Goal: Transaction & Acquisition: Book appointment/travel/reservation

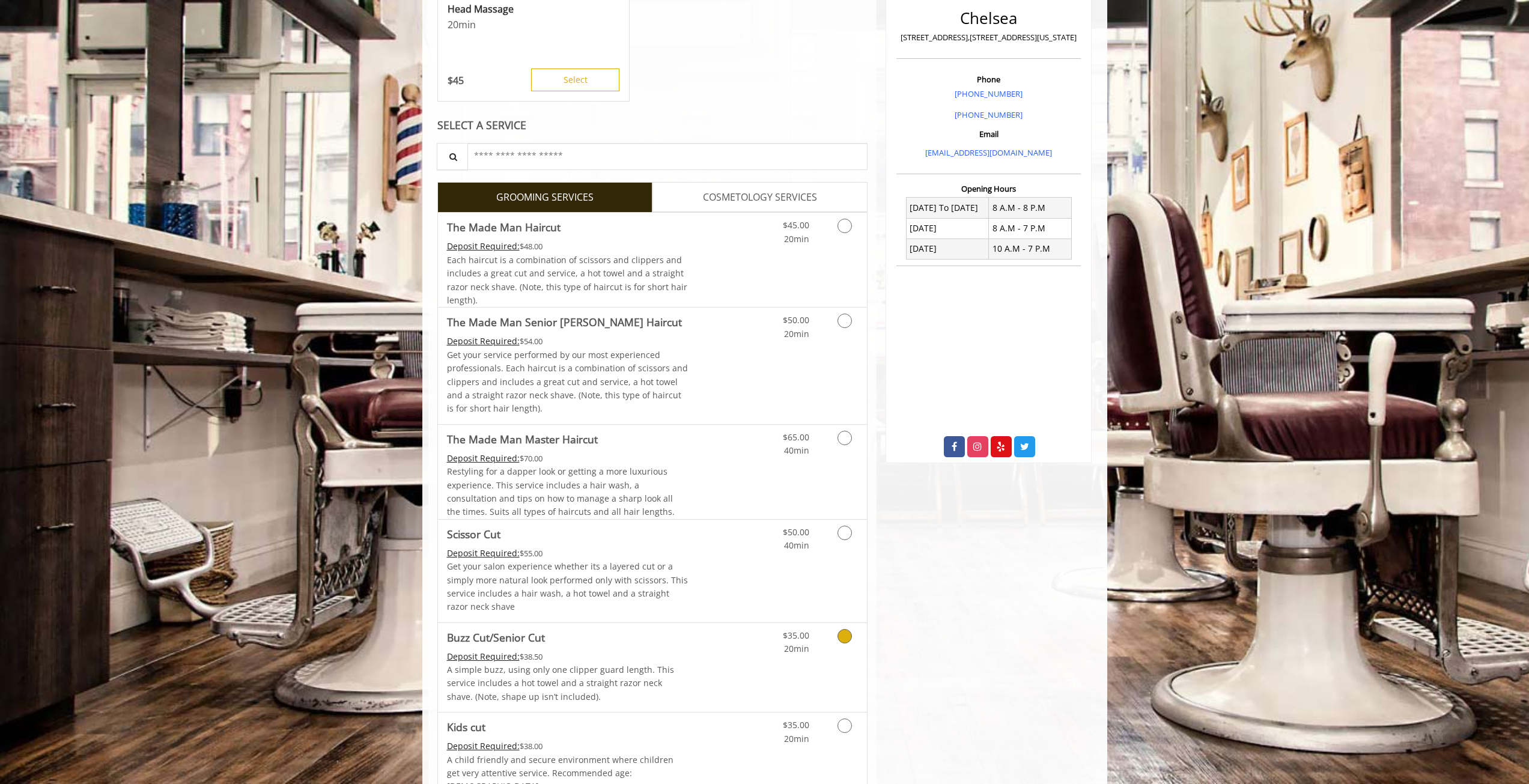
scroll to position [540, 0]
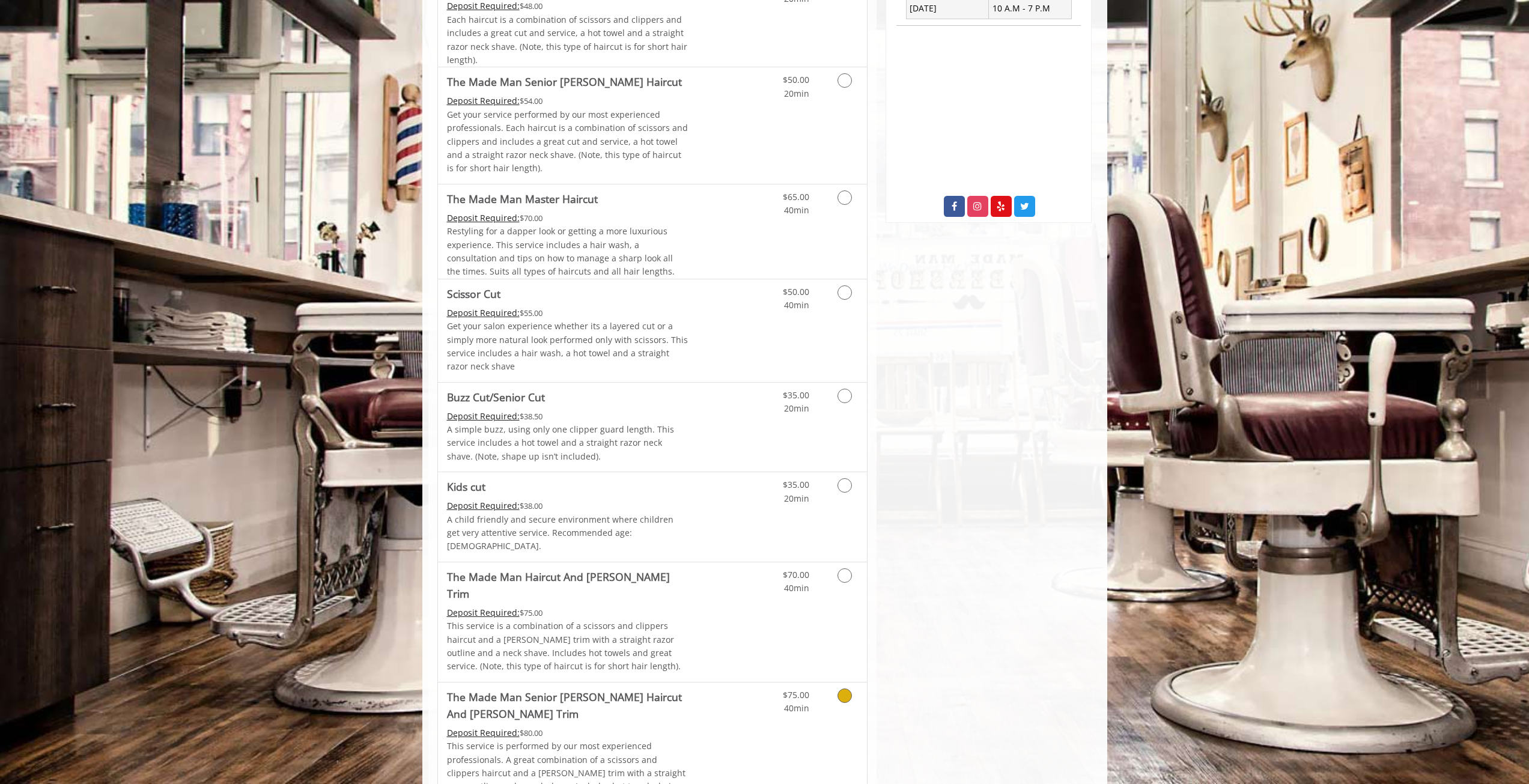
click at [607, 688] on Trim "The Made Man Senior [PERSON_NAME] Haircut And [PERSON_NAME] Trim" at bounding box center [568, 705] width 242 height 34
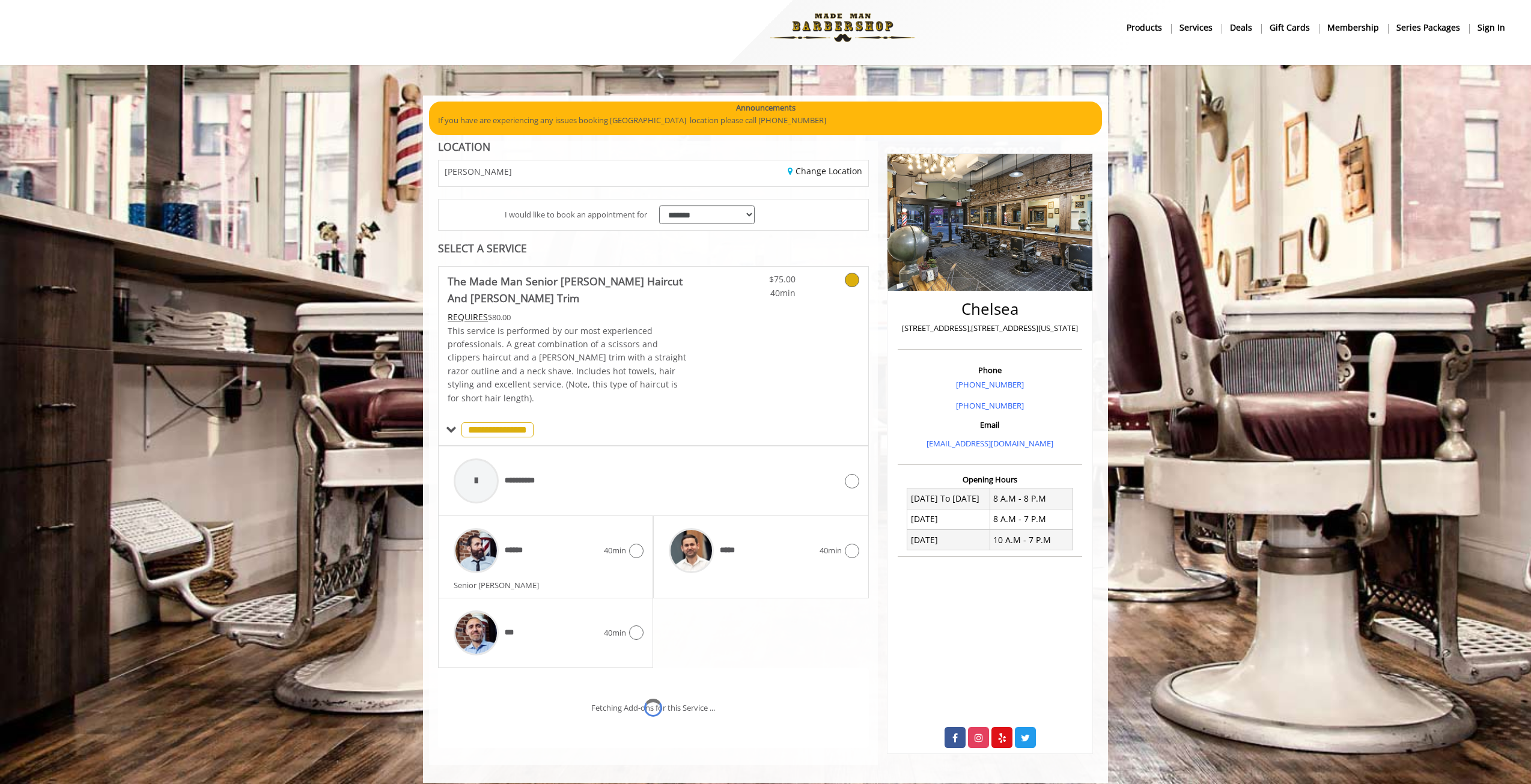
scroll to position [58, 0]
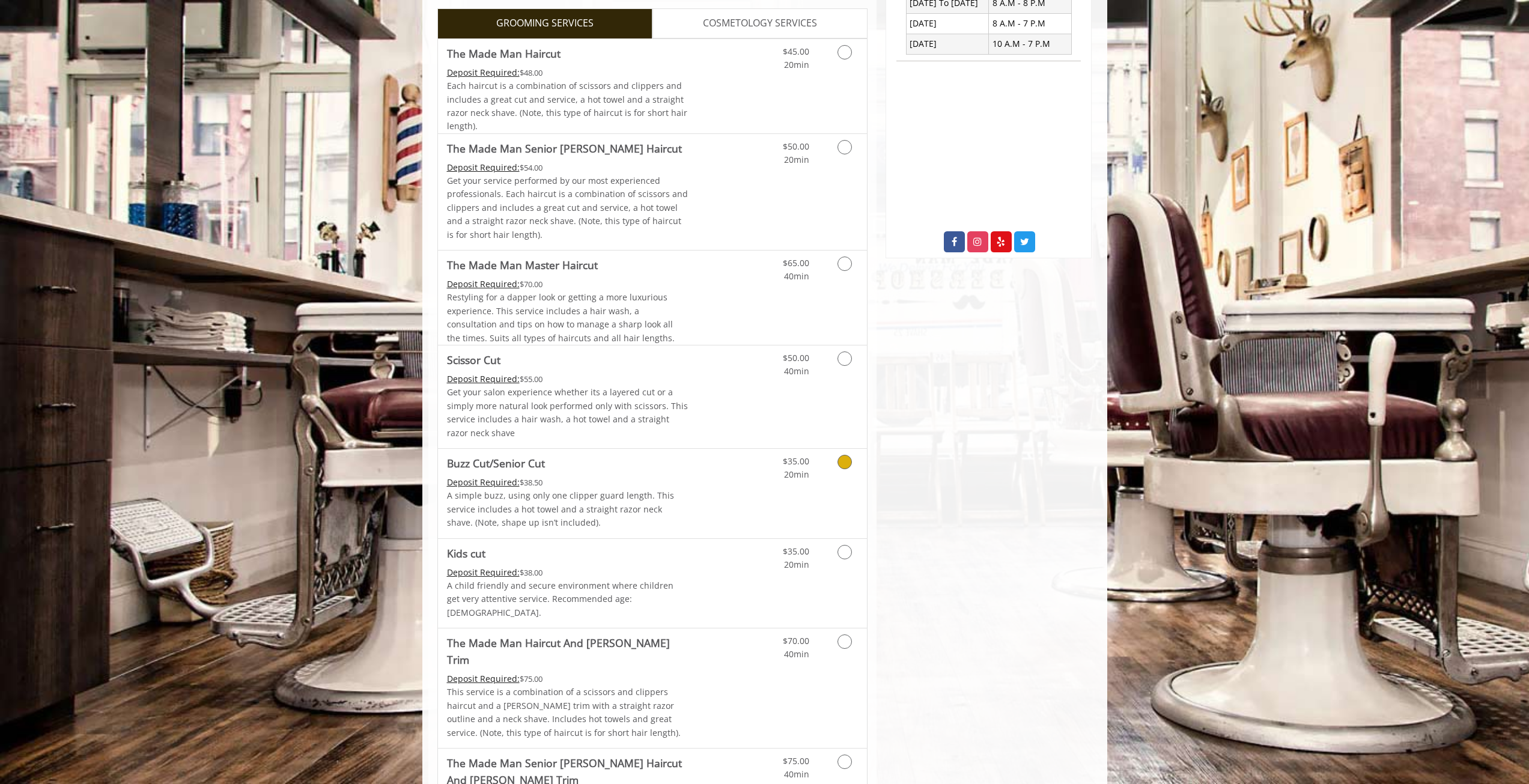
scroll to position [600, 0]
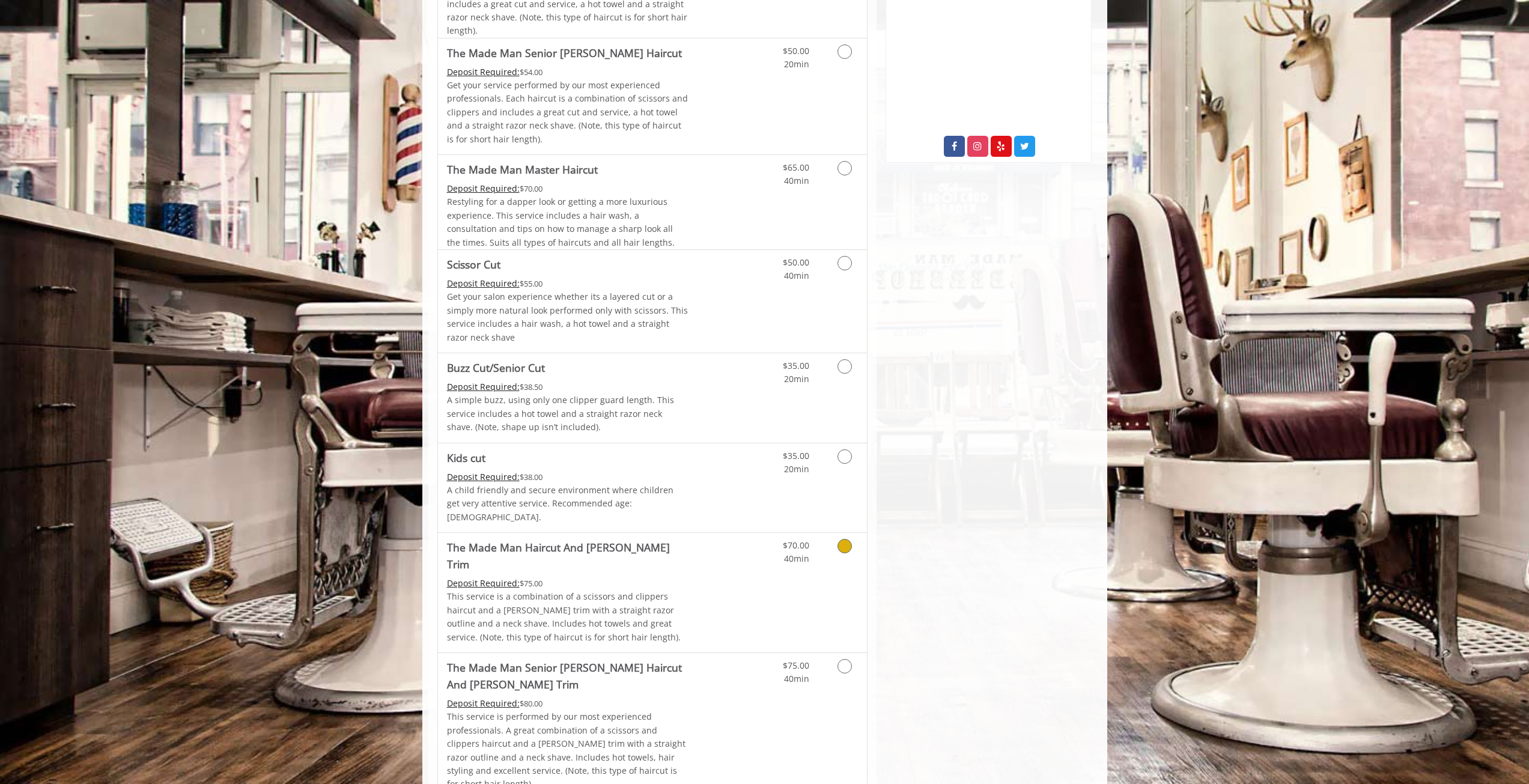
click at [586, 539] on Trim "The Made Man Haircut And [PERSON_NAME] Trim" at bounding box center [568, 556] width 242 height 34
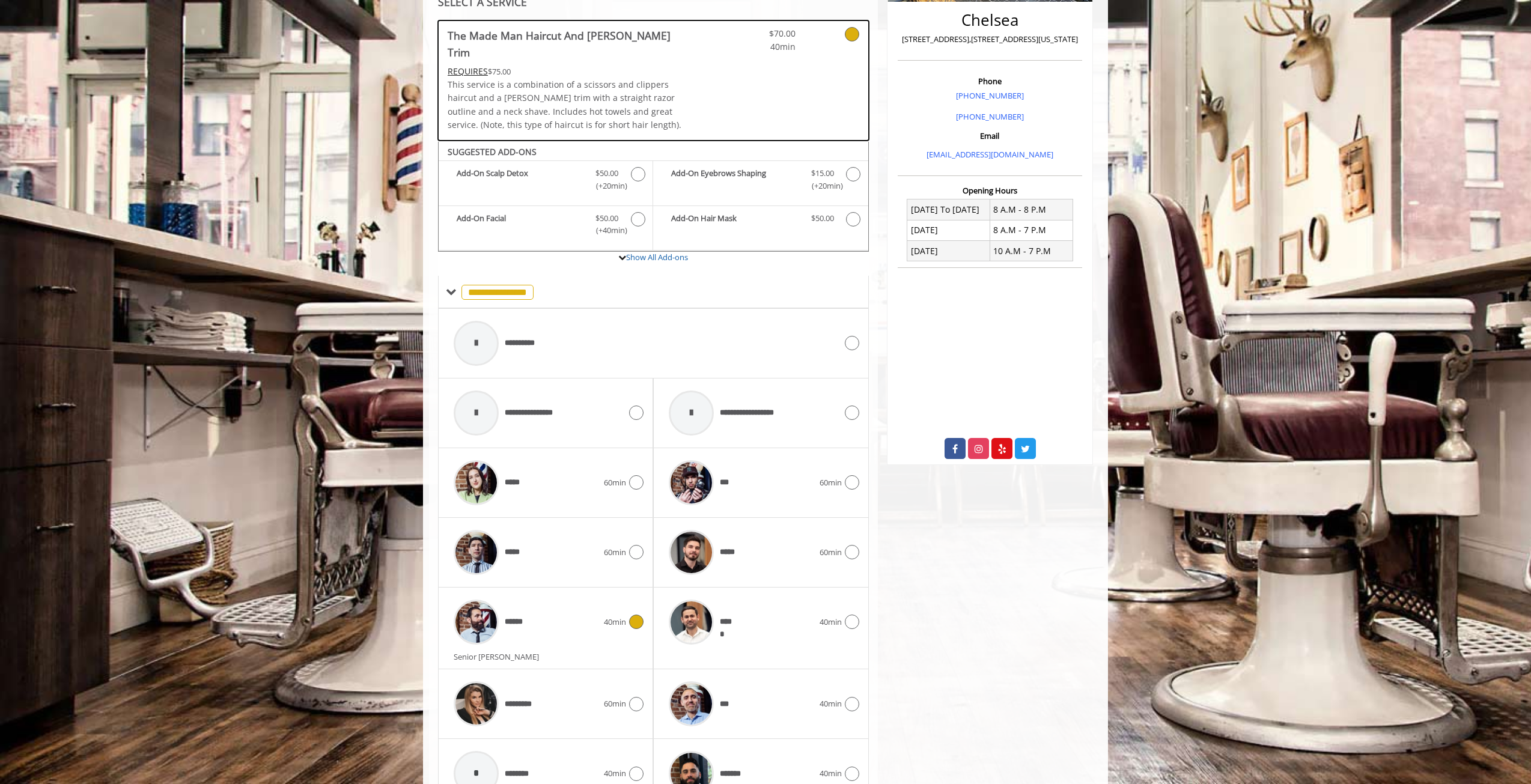
scroll to position [348, 0]
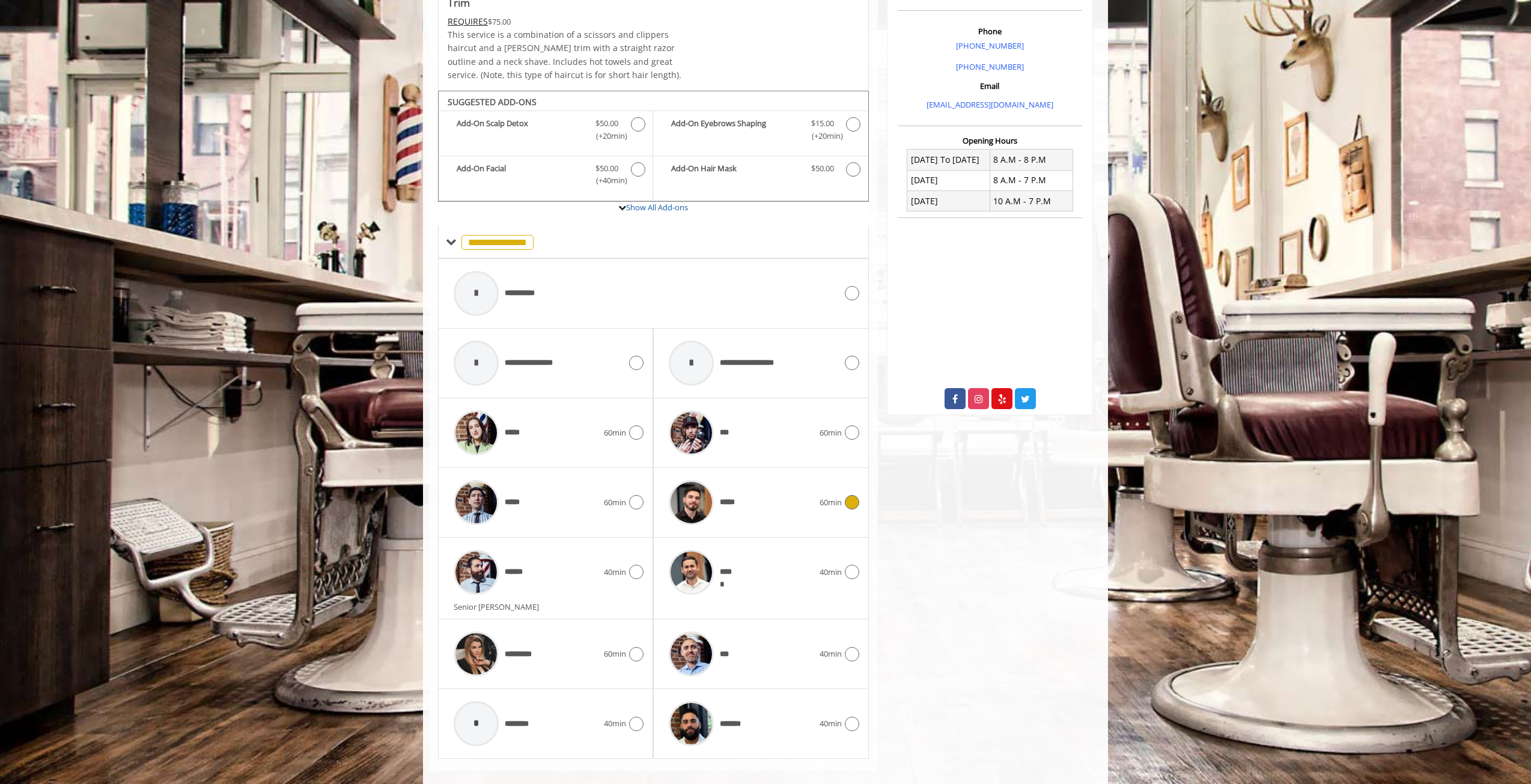
click at [853, 495] on icon at bounding box center [852, 502] width 15 height 15
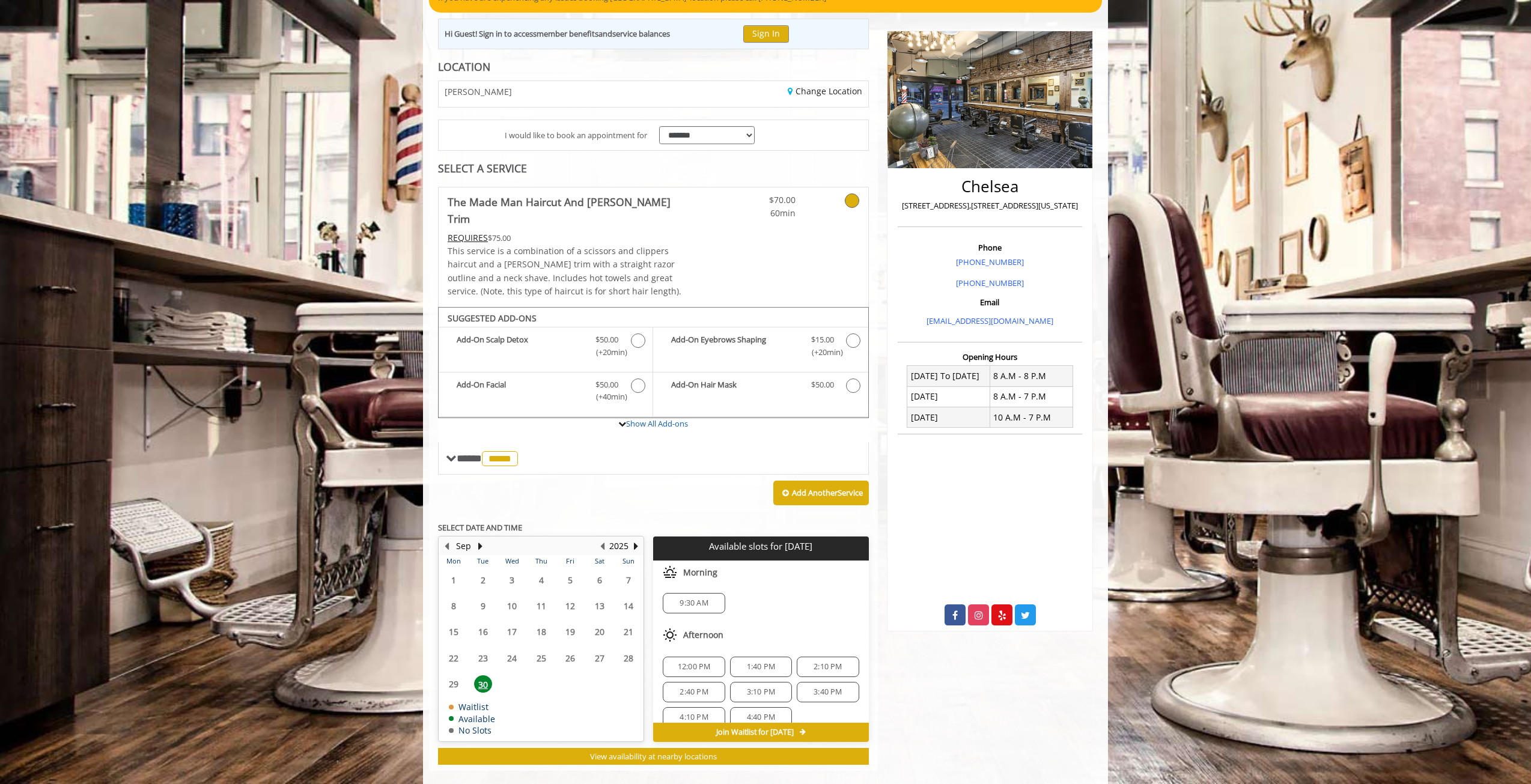
scroll to position [0, 0]
click at [697, 663] on span "12:00 PM" at bounding box center [694, 668] width 33 height 10
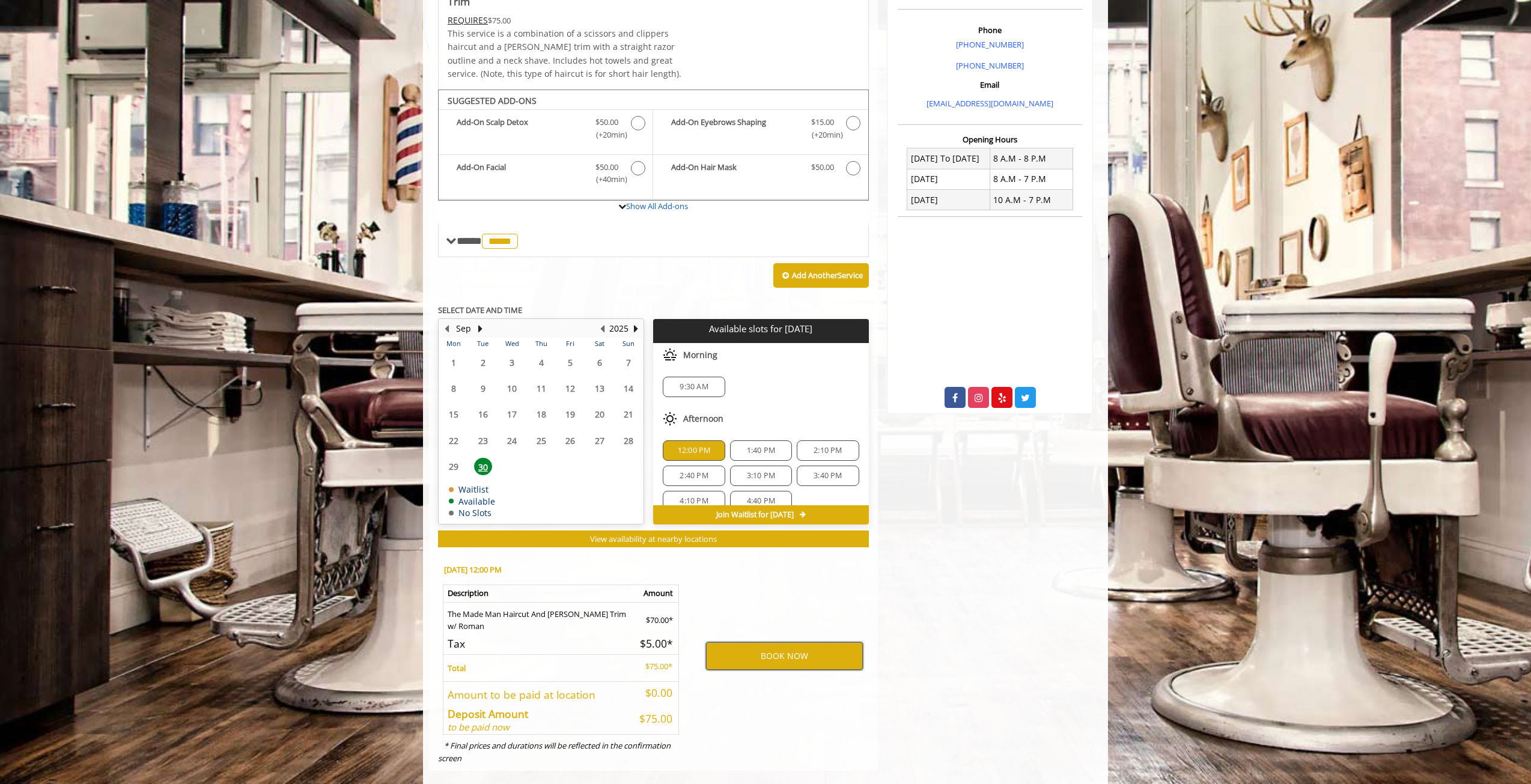
click at [806, 642] on button "BOOK NOW" at bounding box center [784, 656] width 157 height 28
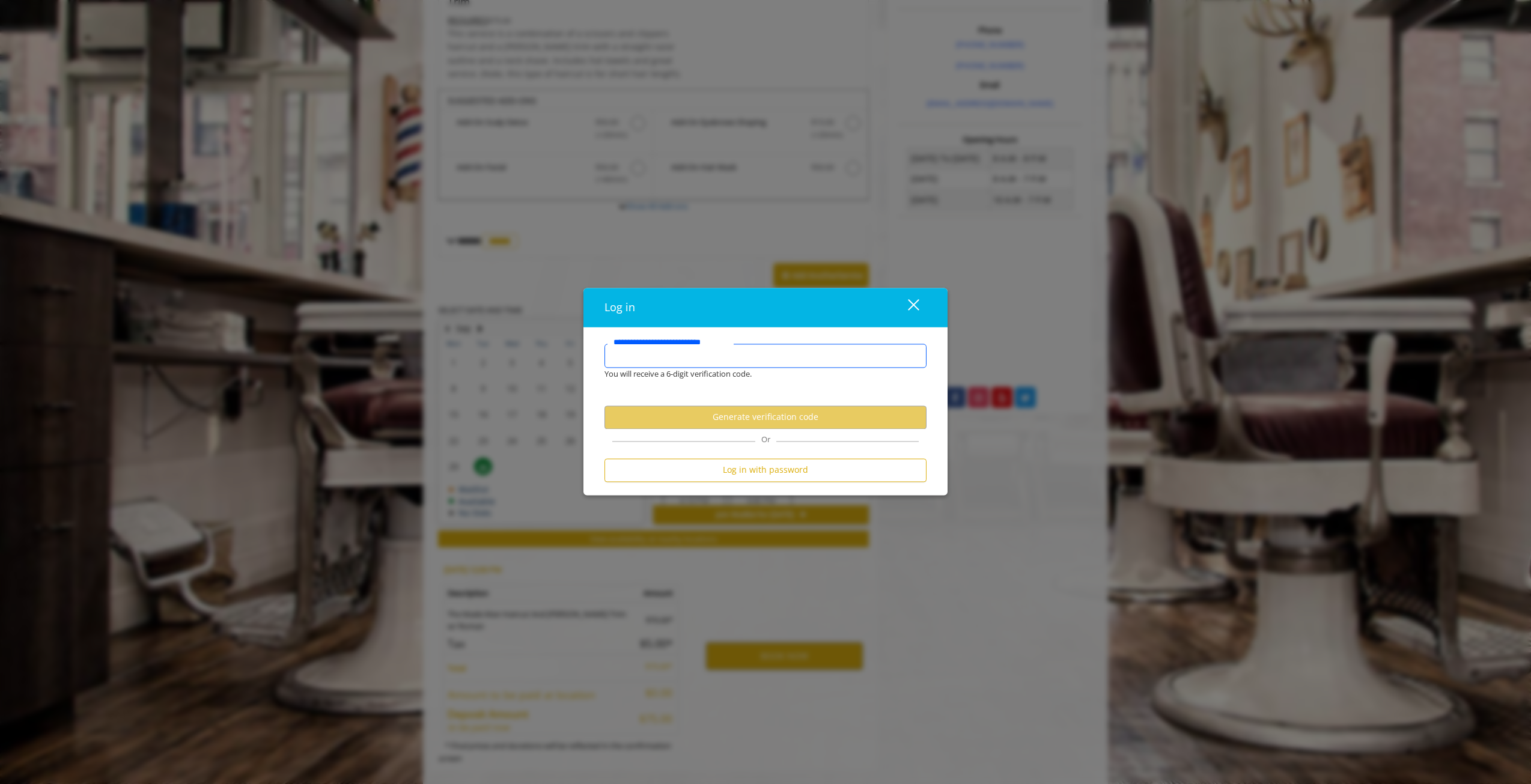
click at [749, 356] on input "**********" at bounding box center [765, 356] width 322 height 24
click at [789, 471] on button "Log in with password" at bounding box center [765, 470] width 322 height 24
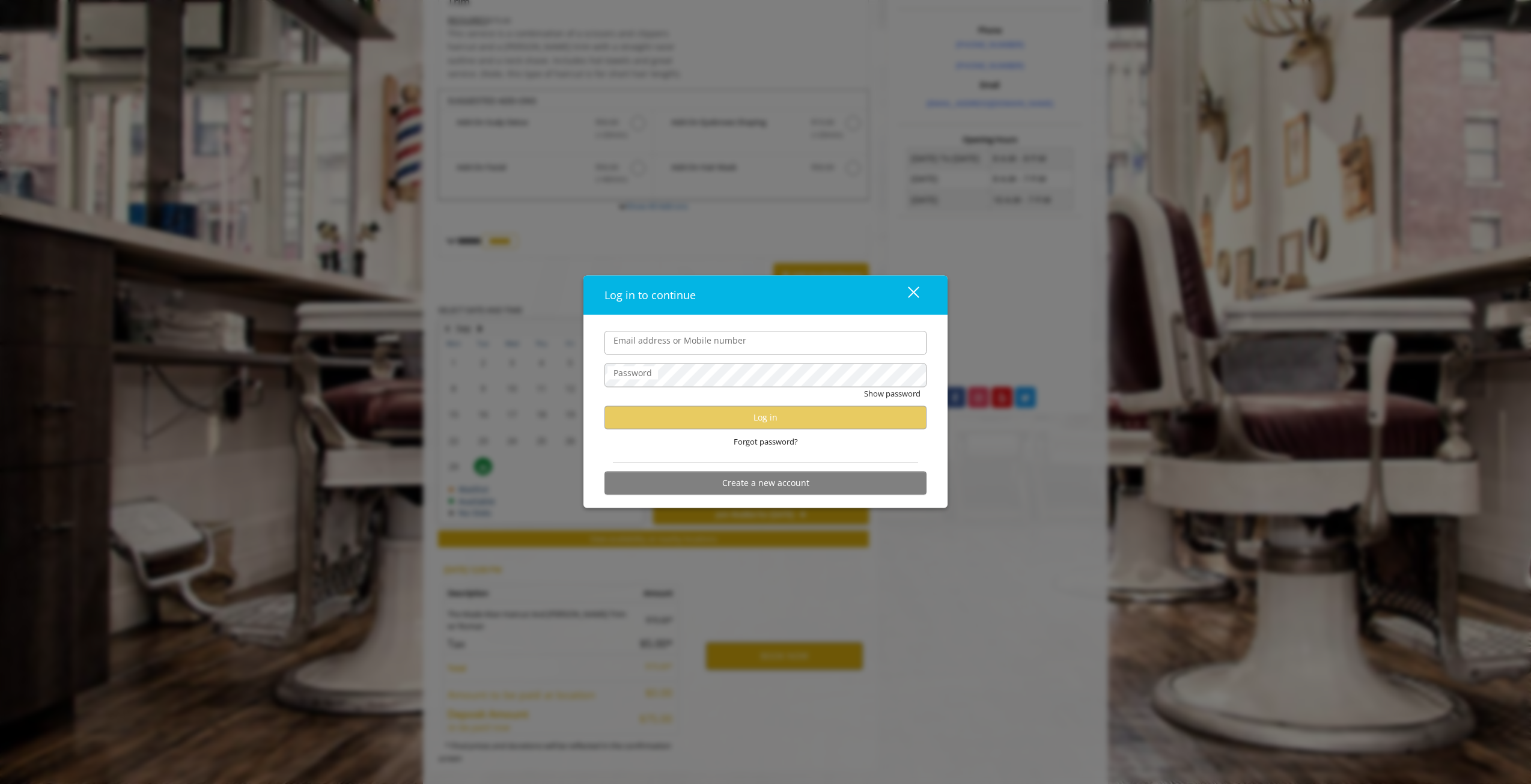
click at [704, 344] on input "Email address or Mobile number" at bounding box center [765, 343] width 322 height 24
type input "**********"
click at [801, 426] on button "Log in" at bounding box center [765, 417] width 322 height 24
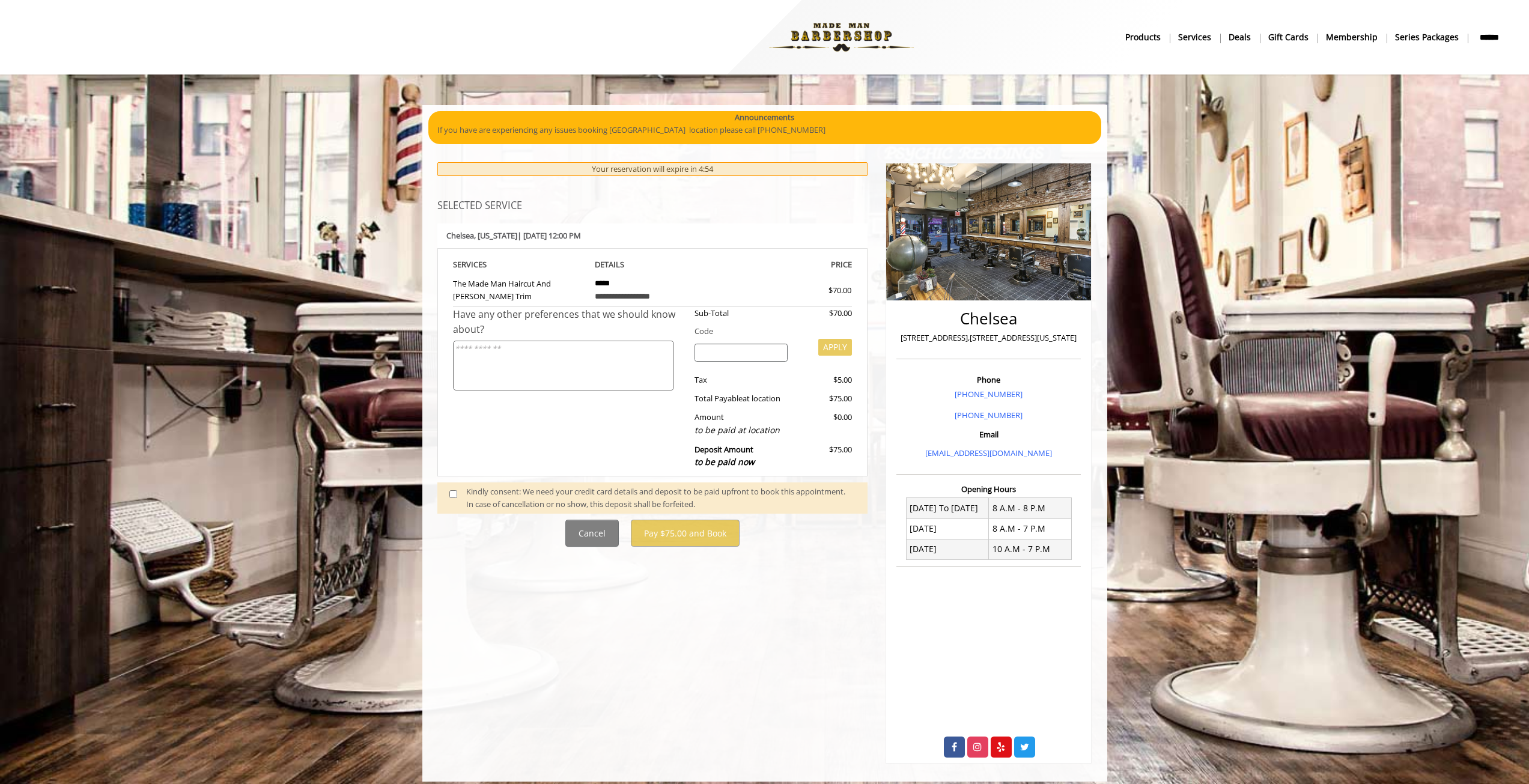
click at [458, 495] on span at bounding box center [458, 498] width 35 height 25
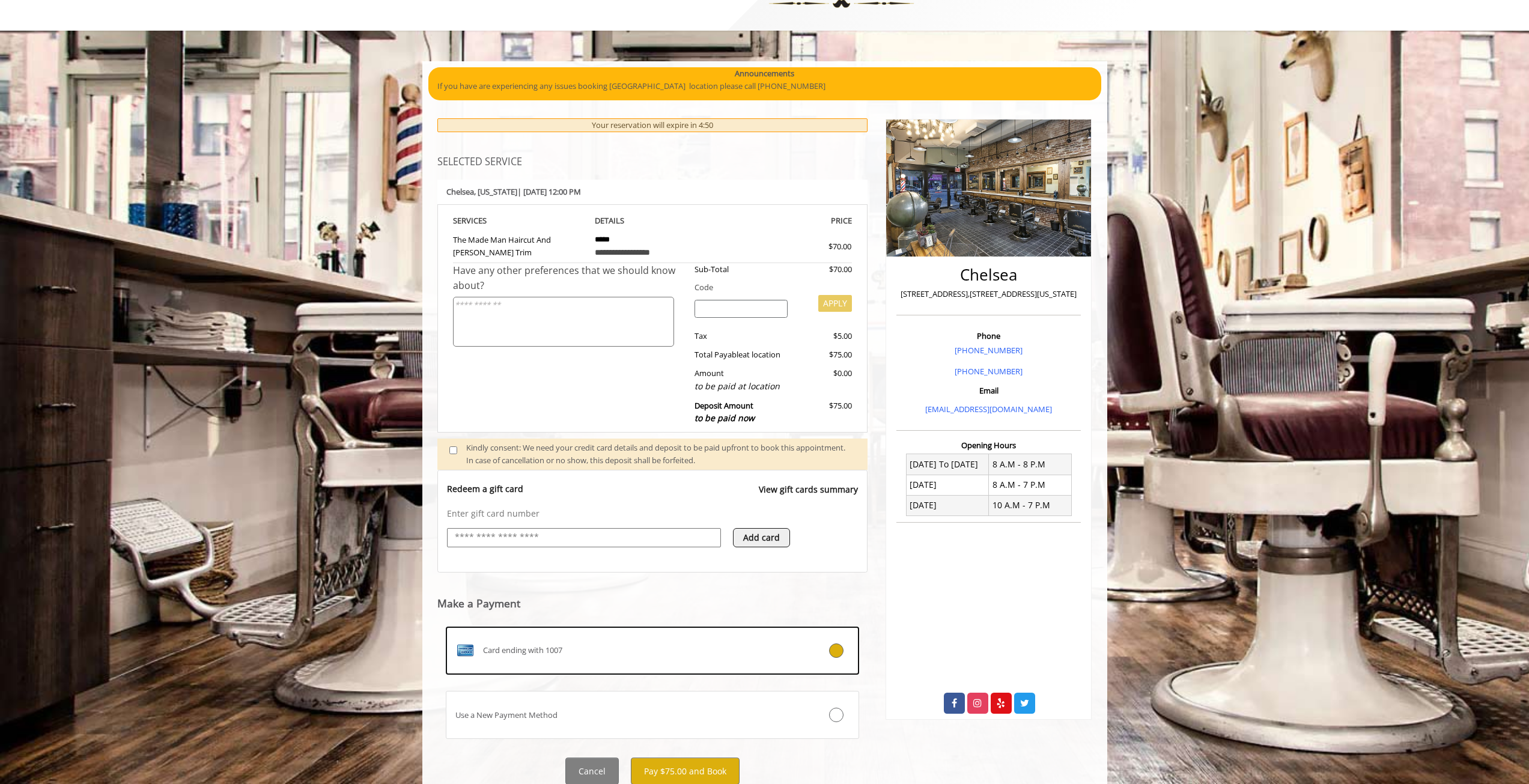
scroll to position [87, 0]
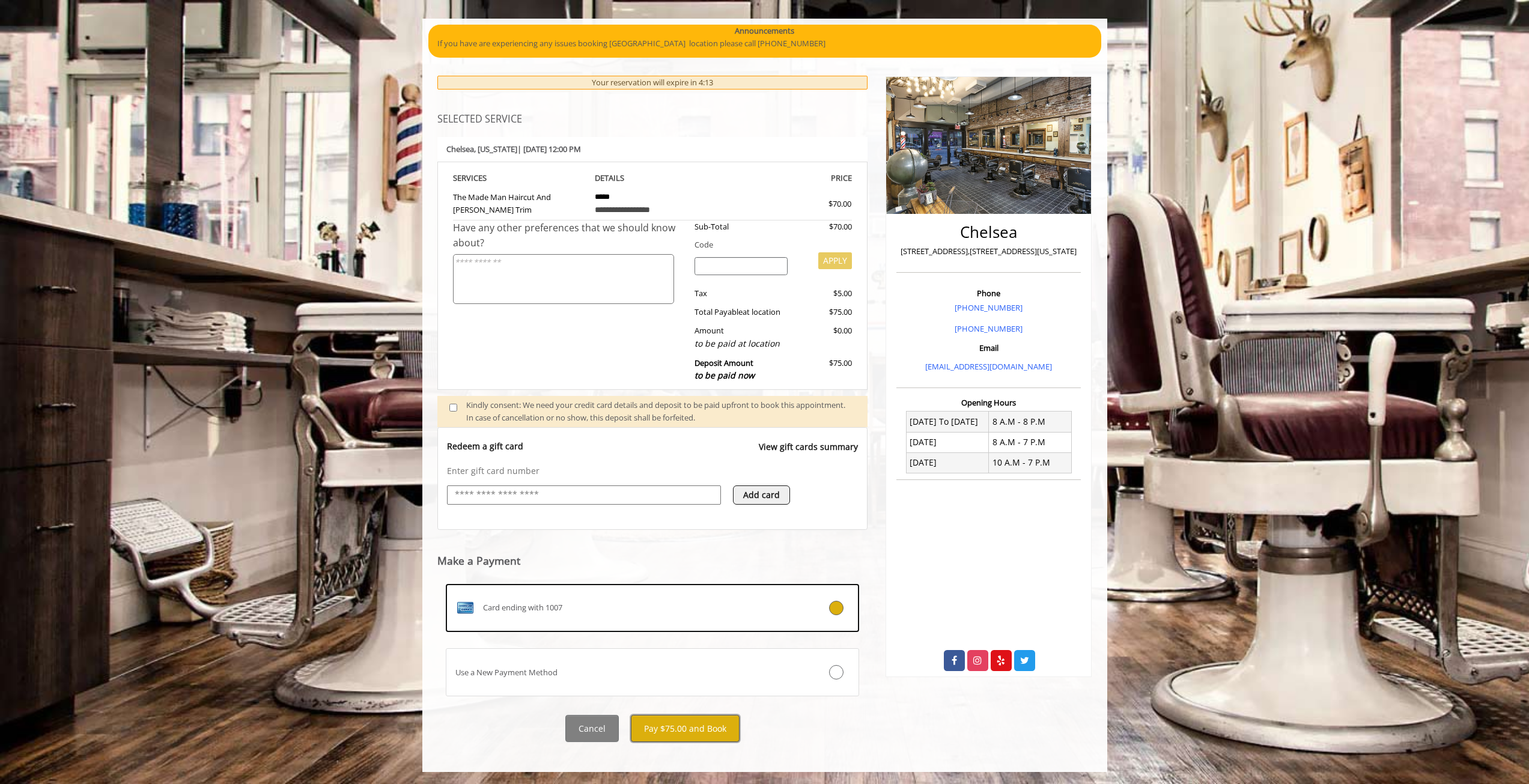
click at [658, 734] on button "Pay $75.00 and Book" at bounding box center [685, 728] width 108 height 27
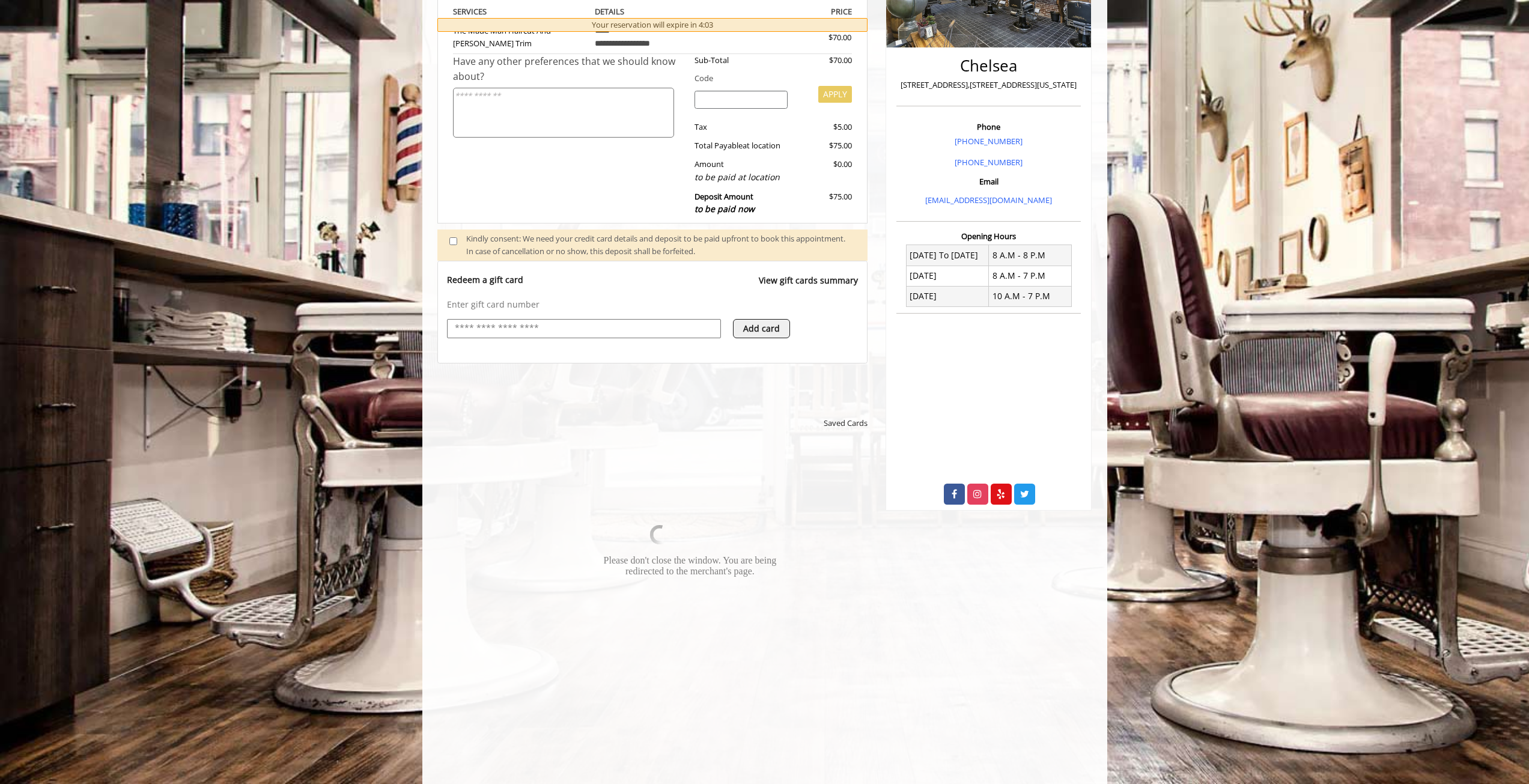
scroll to position [344, 0]
